Goal: Communication & Community: Share content

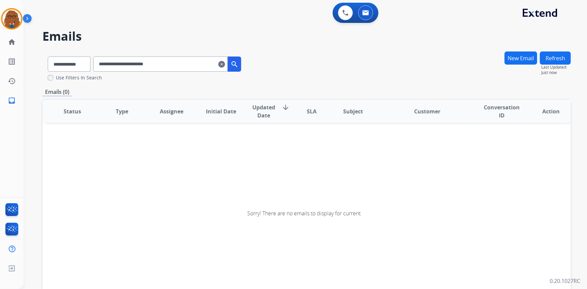
click at [225, 66] on mat-icon "clear" at bounding box center [221, 64] width 7 height 8
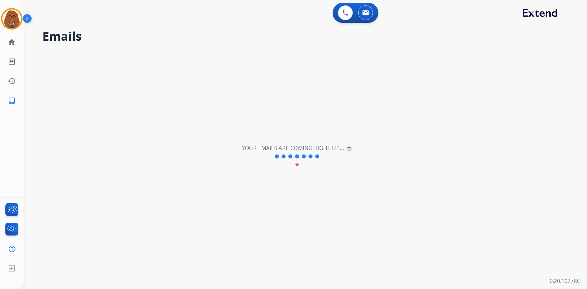
select select "**********"
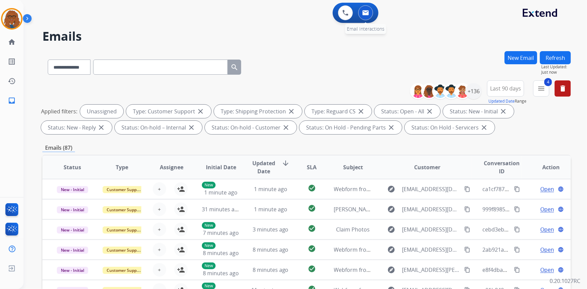
click at [369, 13] on button at bounding box center [365, 12] width 15 height 15
click at [520, 57] on button "New Email" at bounding box center [521, 57] width 33 height 13
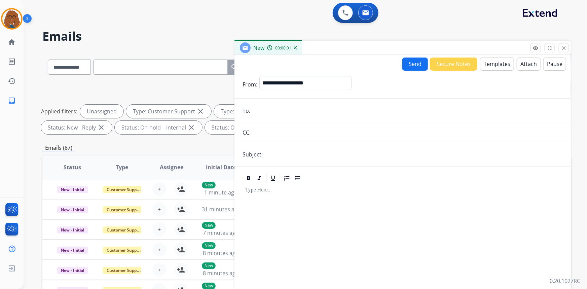
click at [503, 61] on button "Templates" at bounding box center [497, 64] width 34 height 13
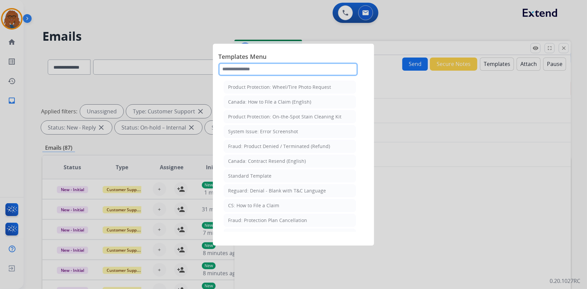
click at [298, 70] on input "text" at bounding box center [288, 69] width 140 height 13
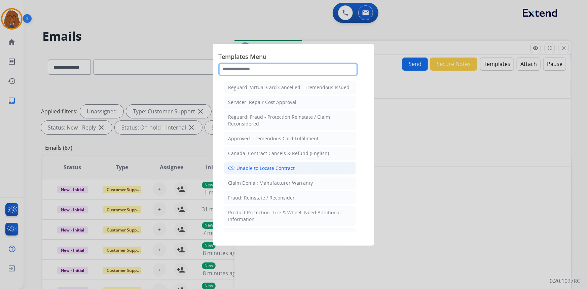
scroll to position [275, 0]
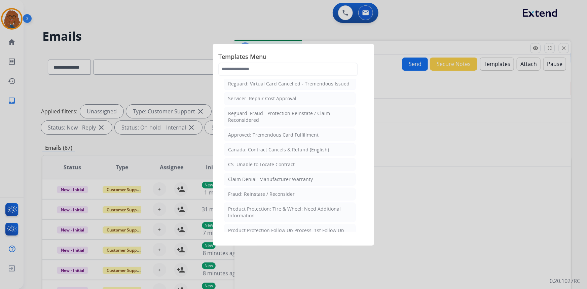
drag, startPoint x: 425, startPoint y: 19, endPoint x: 427, endPoint y: 23, distance: 4.4
click at [426, 19] on div at bounding box center [293, 144] width 587 height 289
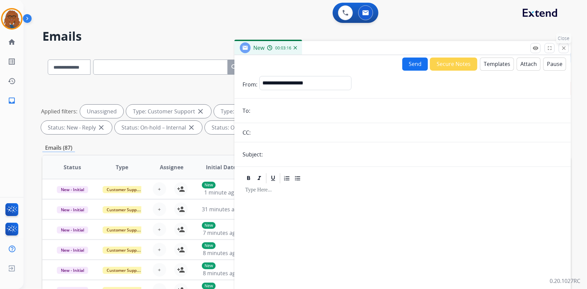
click at [563, 51] on button "close Close" at bounding box center [564, 48] width 10 height 10
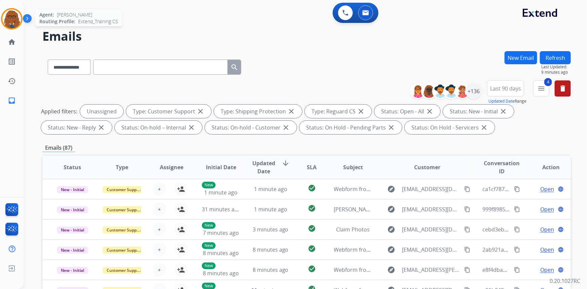
click at [16, 20] on img at bounding box center [11, 18] width 19 height 19
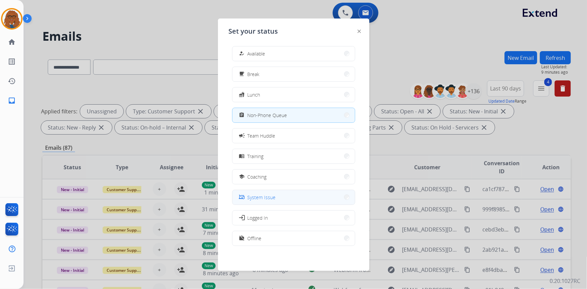
scroll to position [2, 0]
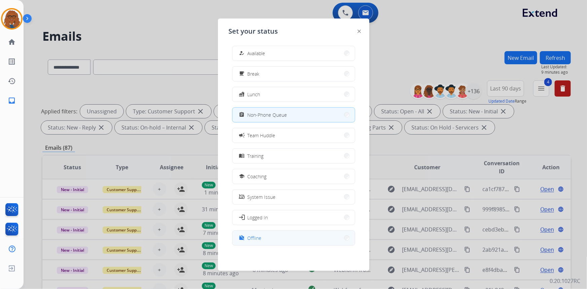
click at [289, 239] on button "work_off Offline" at bounding box center [294, 238] width 122 height 14
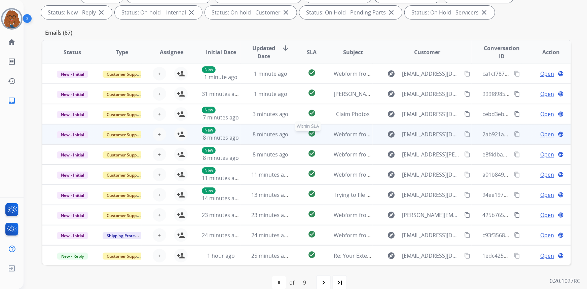
scroll to position [126, 0]
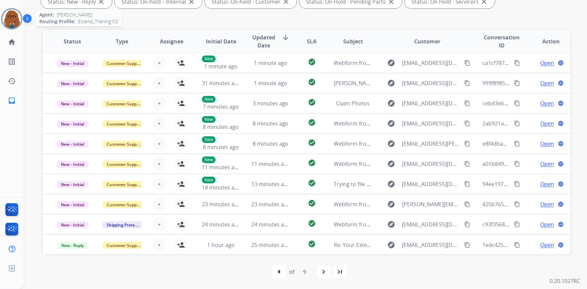
click at [19, 20] on img at bounding box center [11, 18] width 19 height 19
